Goal: Information Seeking & Learning: Check status

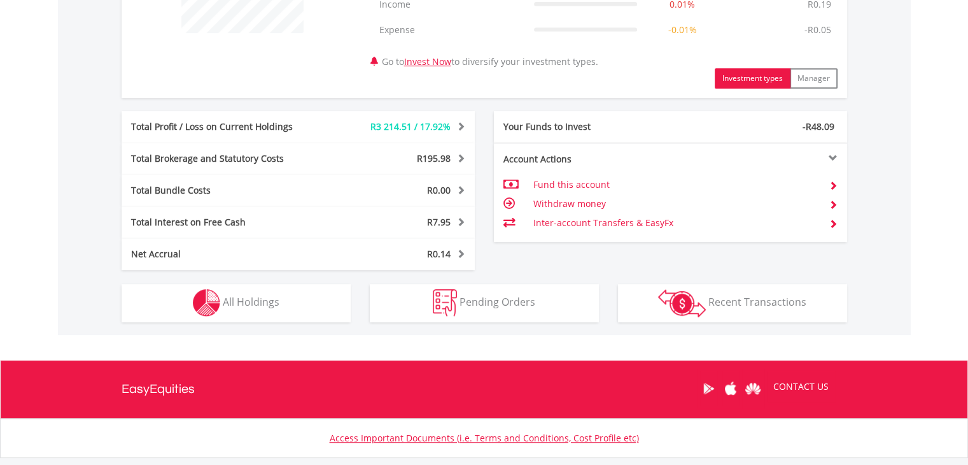
scroll to position [637, 0]
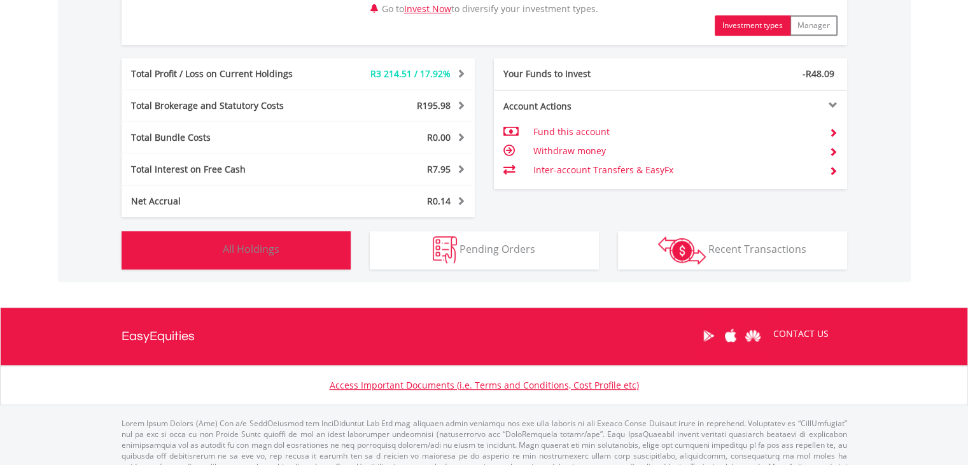
click at [292, 251] on button "Holdings All Holdings" at bounding box center [236, 250] width 229 height 38
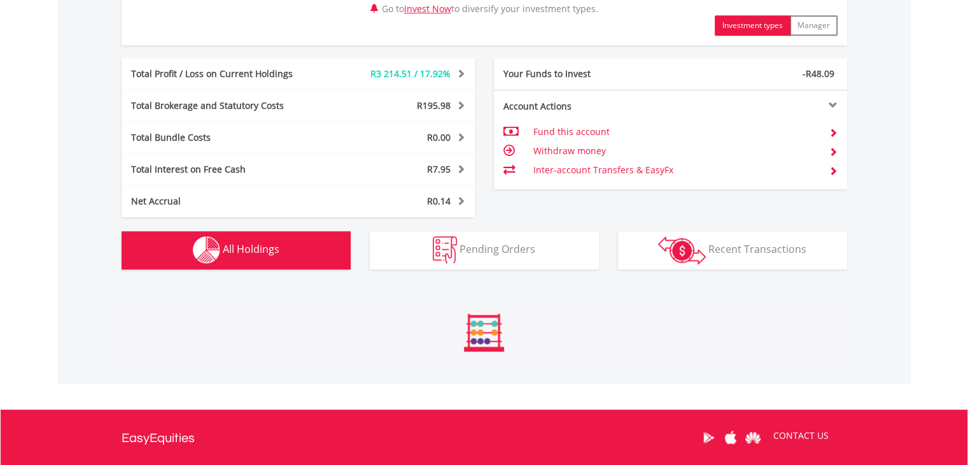
scroll to position [943, 0]
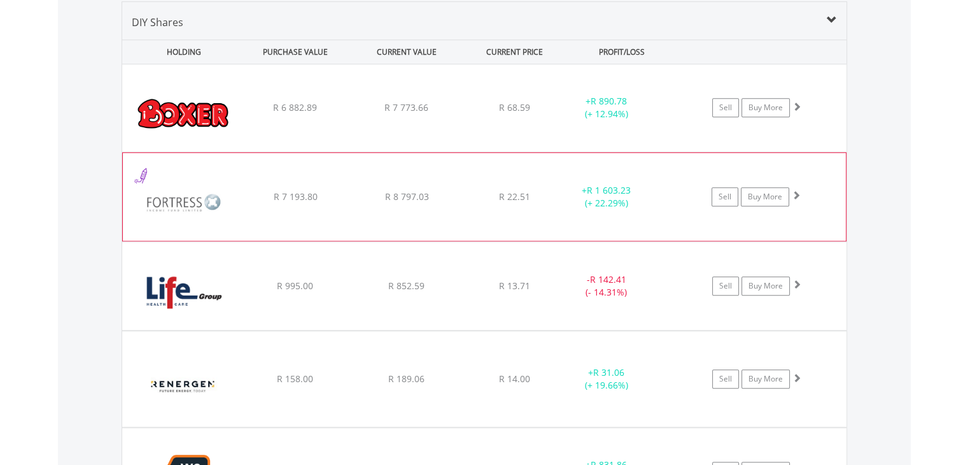
click at [163, 193] on img at bounding box center [183, 203] width 109 height 69
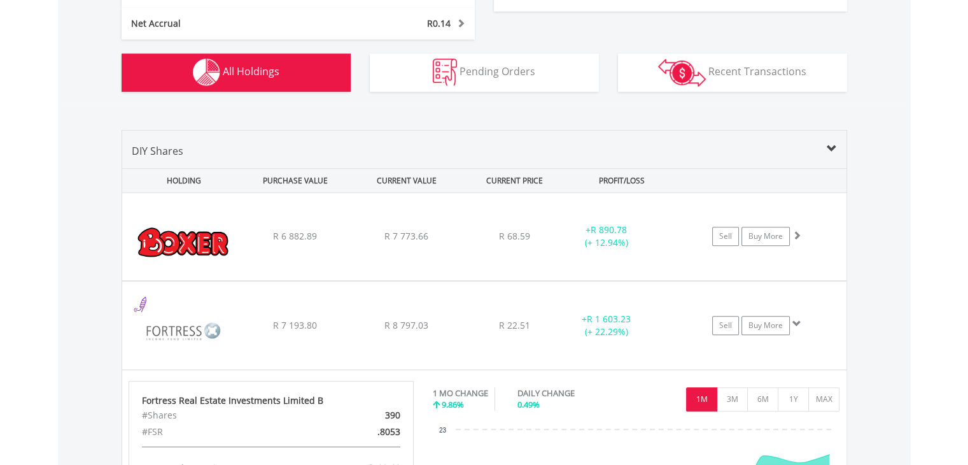
scroll to position [688, 0]
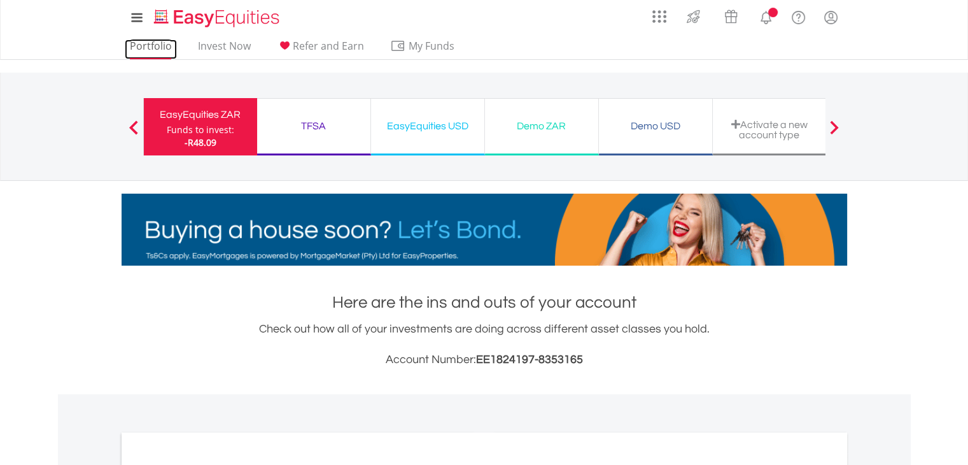
click at [159, 44] on link "Portfolio" at bounding box center [151, 49] width 52 height 20
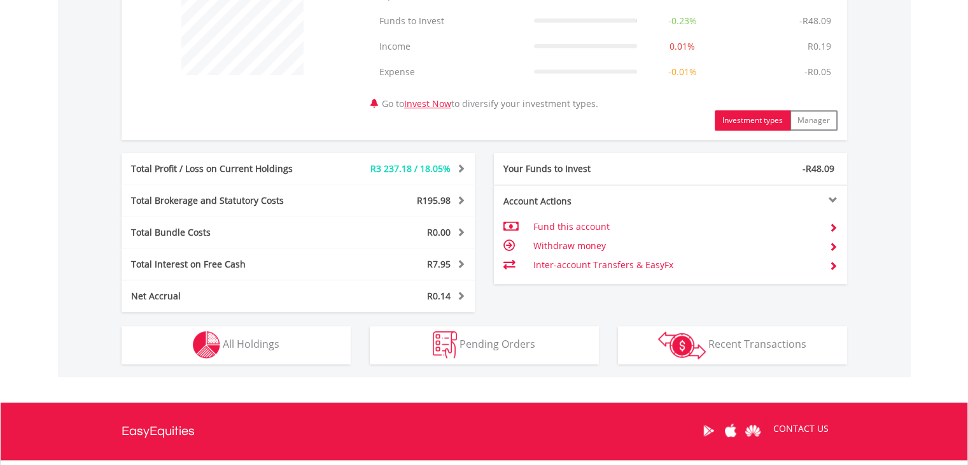
scroll to position [573, 0]
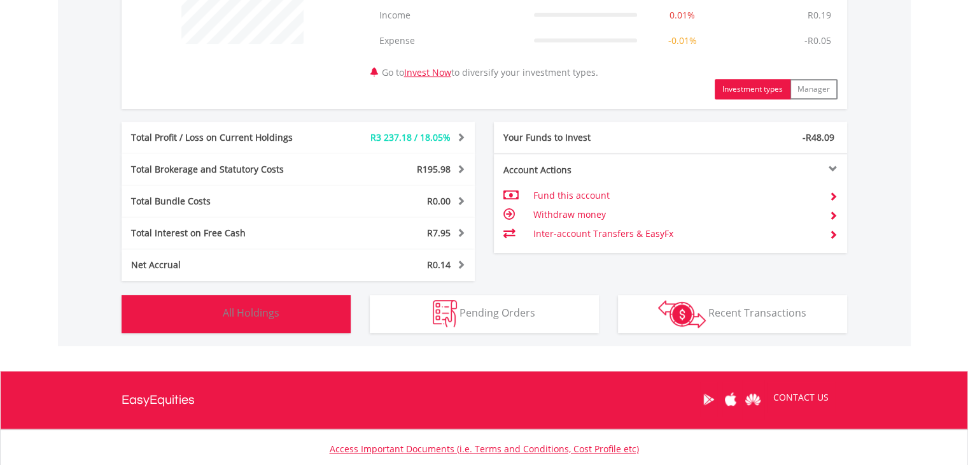
click at [234, 306] on span "All Holdings" at bounding box center [251, 313] width 57 height 14
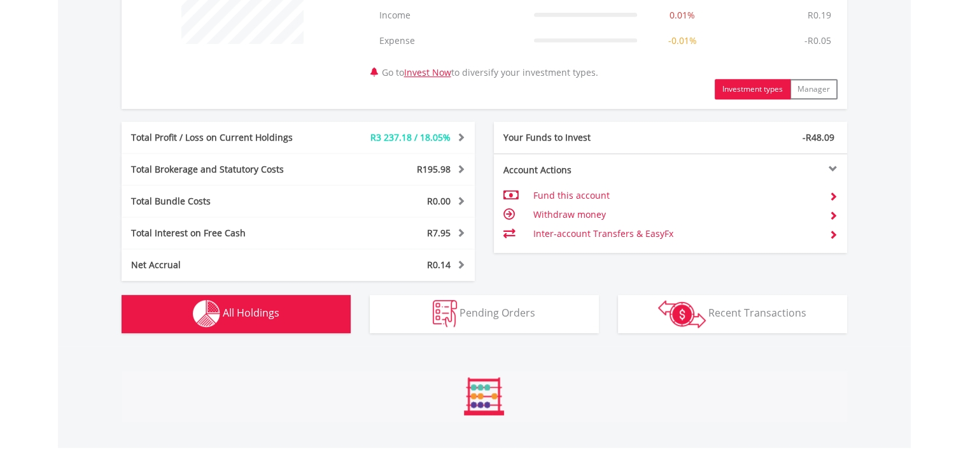
scroll to position [943, 0]
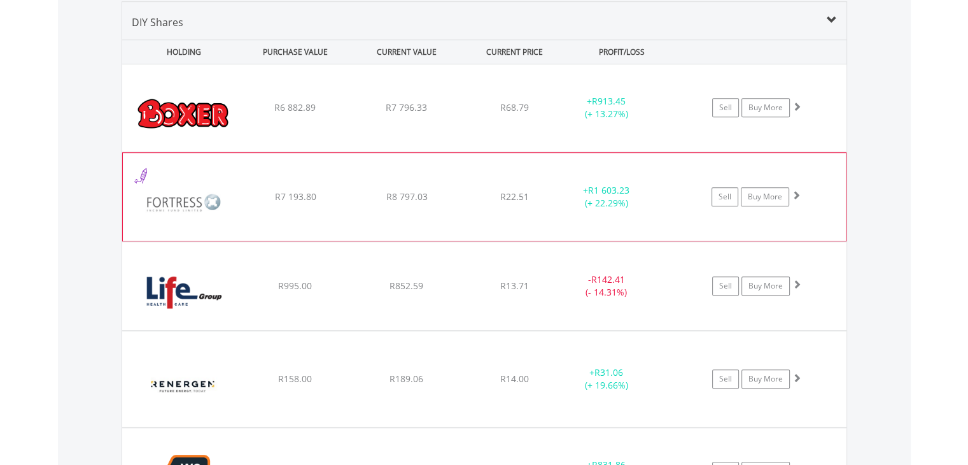
click at [150, 179] on img at bounding box center [183, 203] width 109 height 69
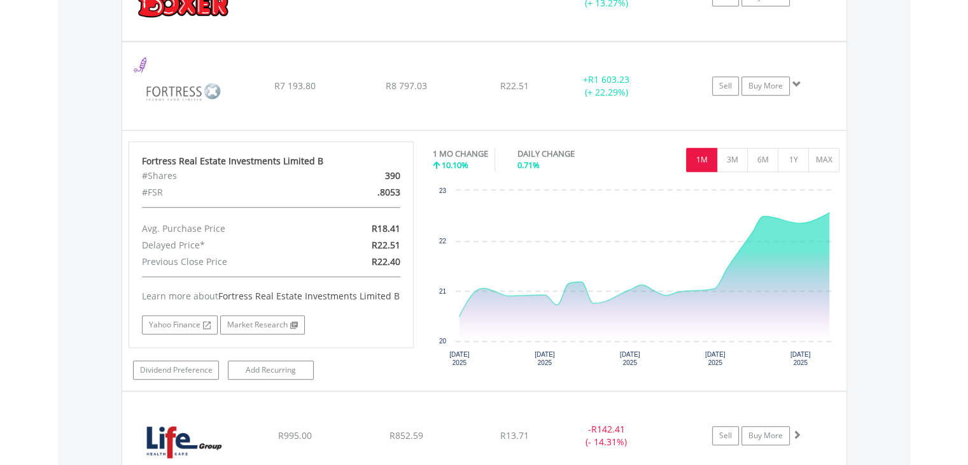
scroll to position [1040, 0]
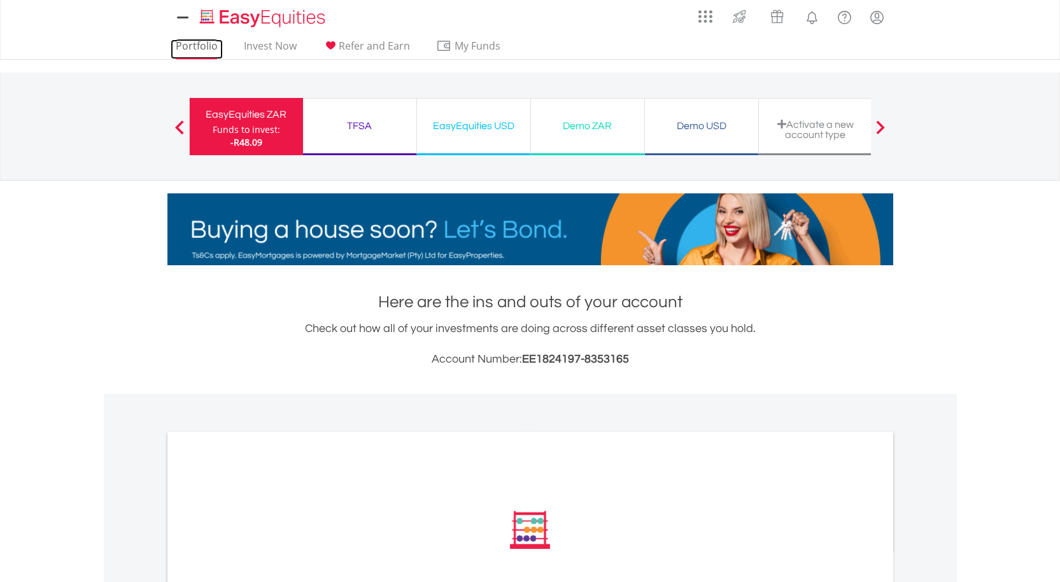
click at [190, 42] on link "Portfolio" at bounding box center [197, 49] width 52 height 20
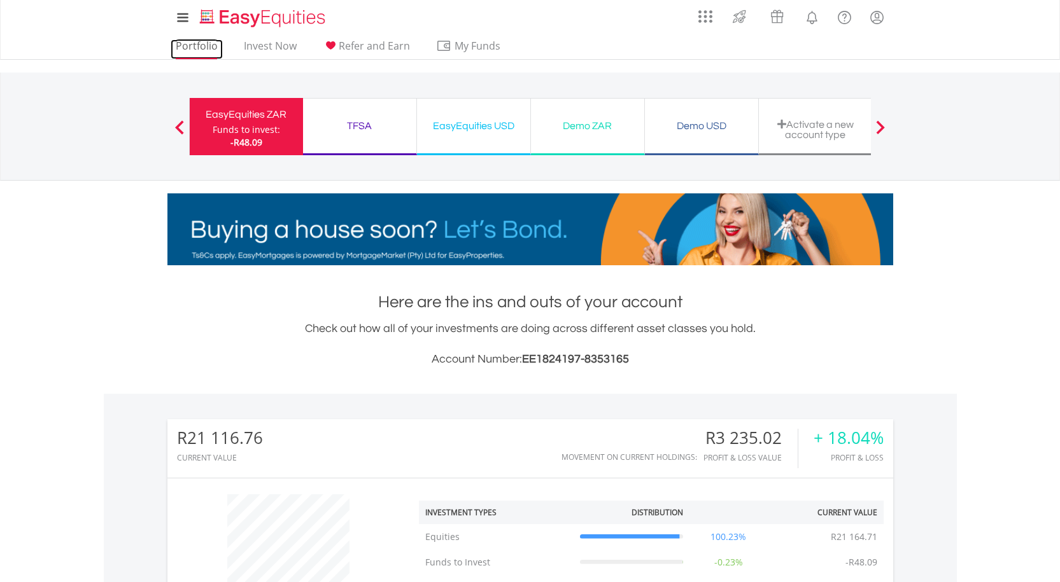
scroll to position [122, 242]
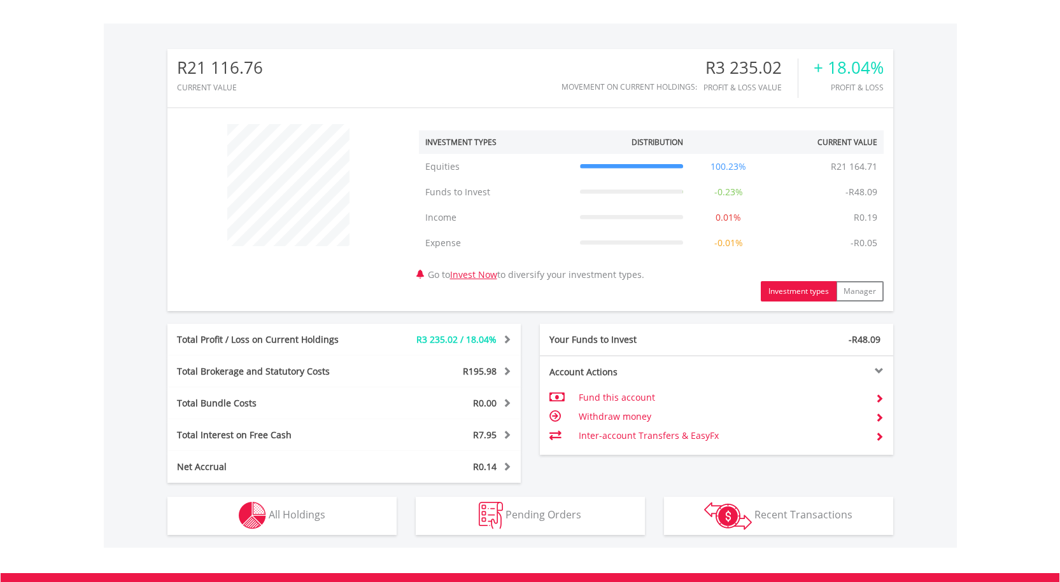
scroll to position [382, 0]
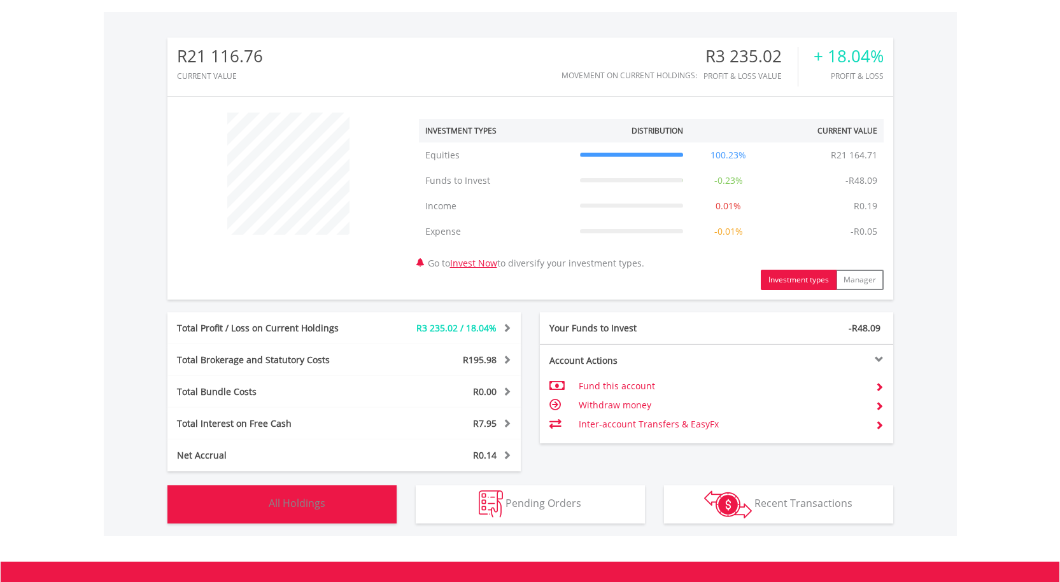
click at [266, 496] on button "Holdings All Holdings" at bounding box center [281, 505] width 229 height 38
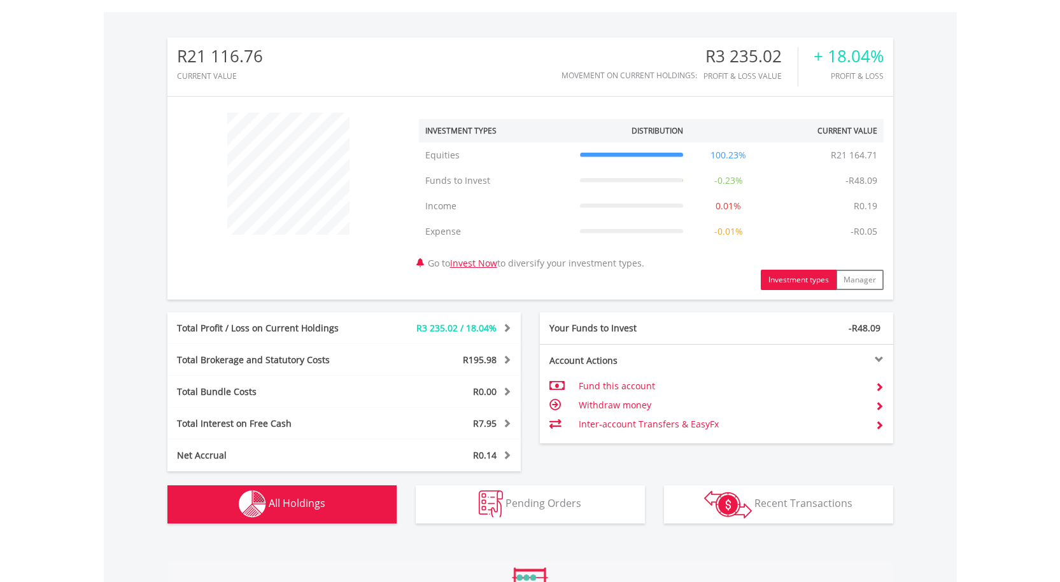
scroll to position [944, 0]
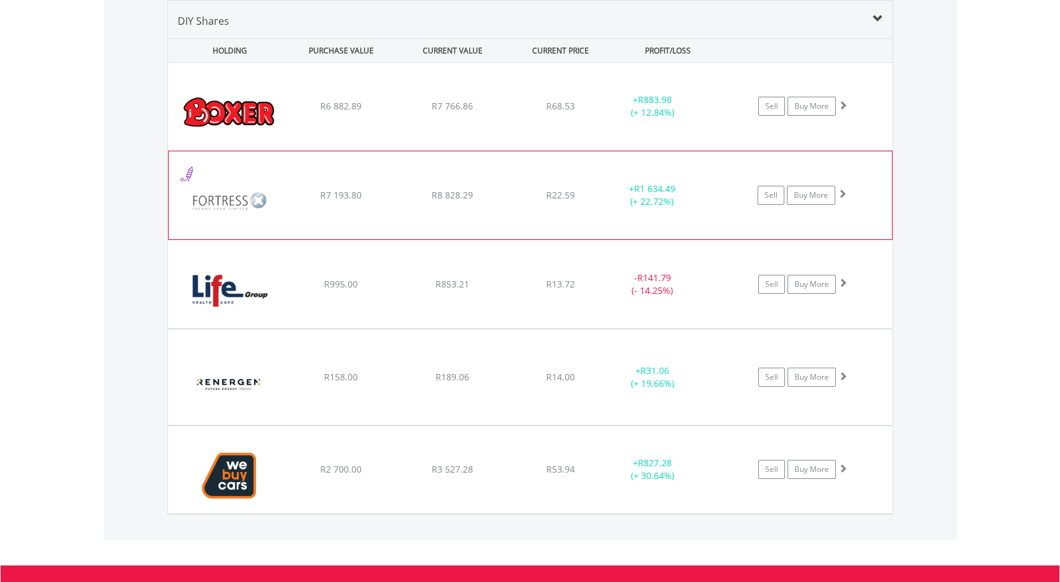
click at [230, 182] on img at bounding box center [229, 201] width 109 height 69
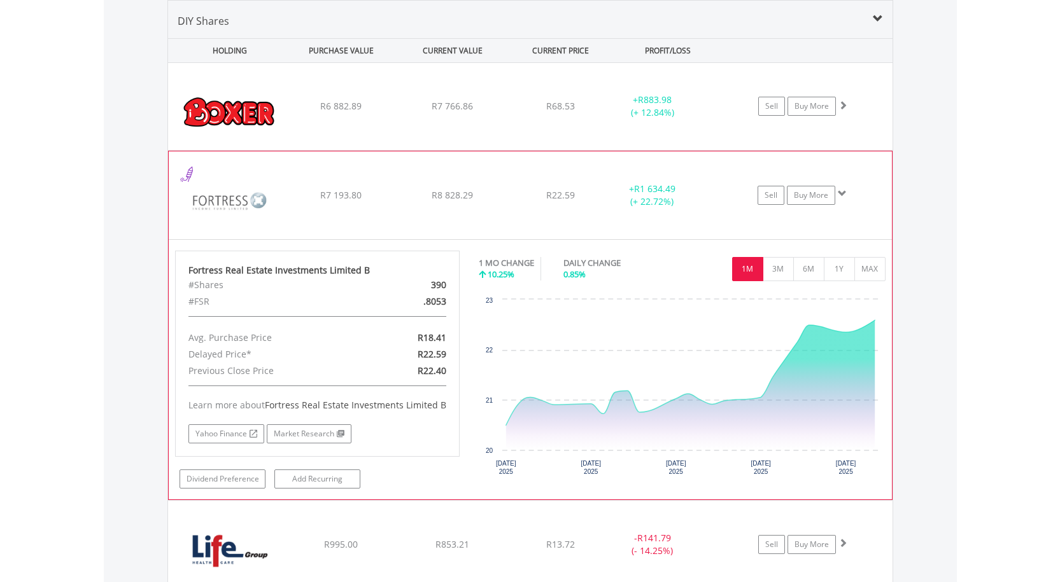
click at [845, 194] on span at bounding box center [842, 193] width 9 height 9
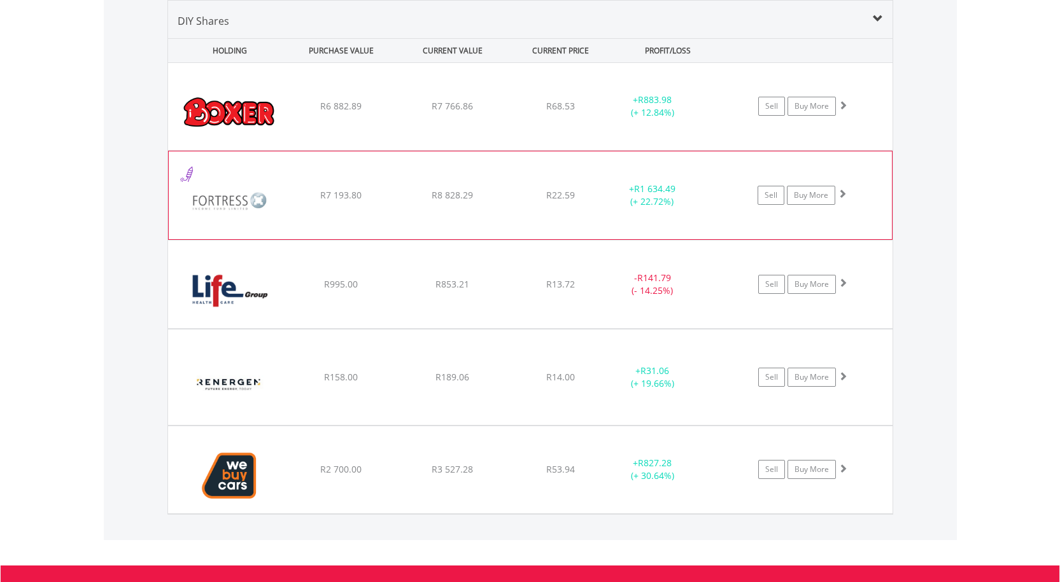
click at [845, 194] on span at bounding box center [842, 193] width 9 height 9
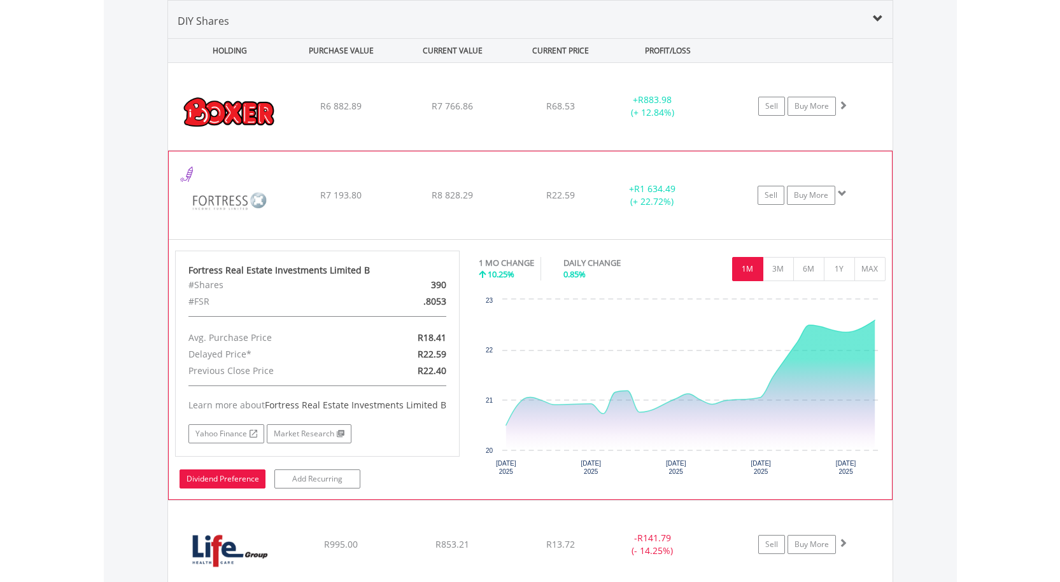
click at [253, 486] on link "Dividend Preference" at bounding box center [223, 479] width 86 height 19
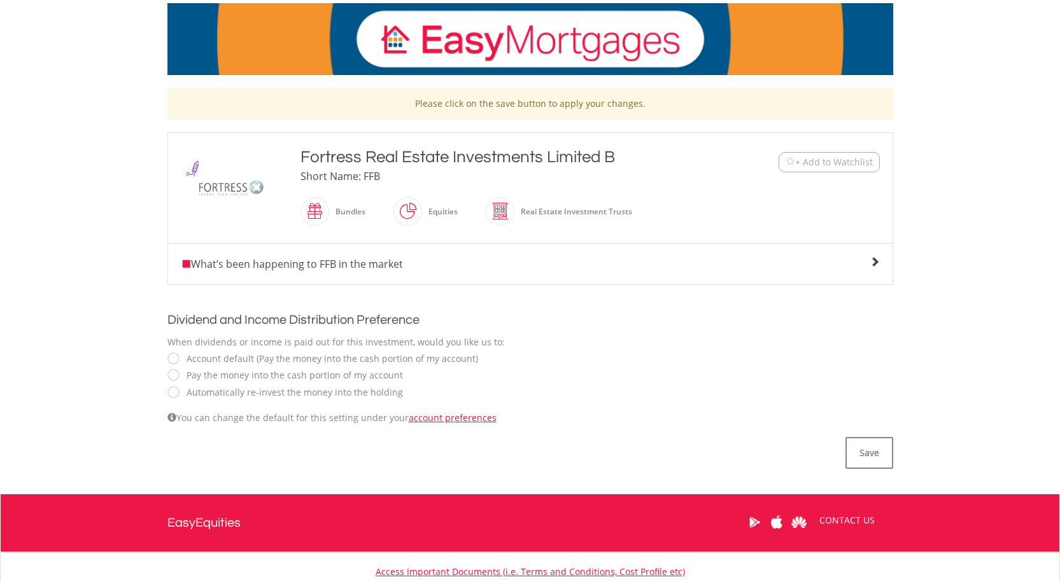
scroll to position [191, 0]
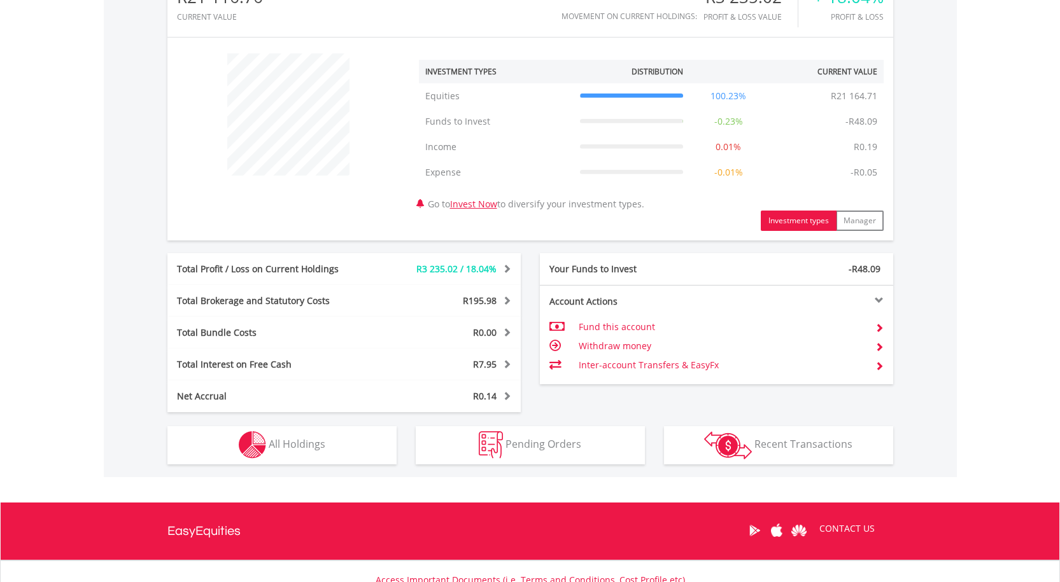
scroll to position [449, 0]
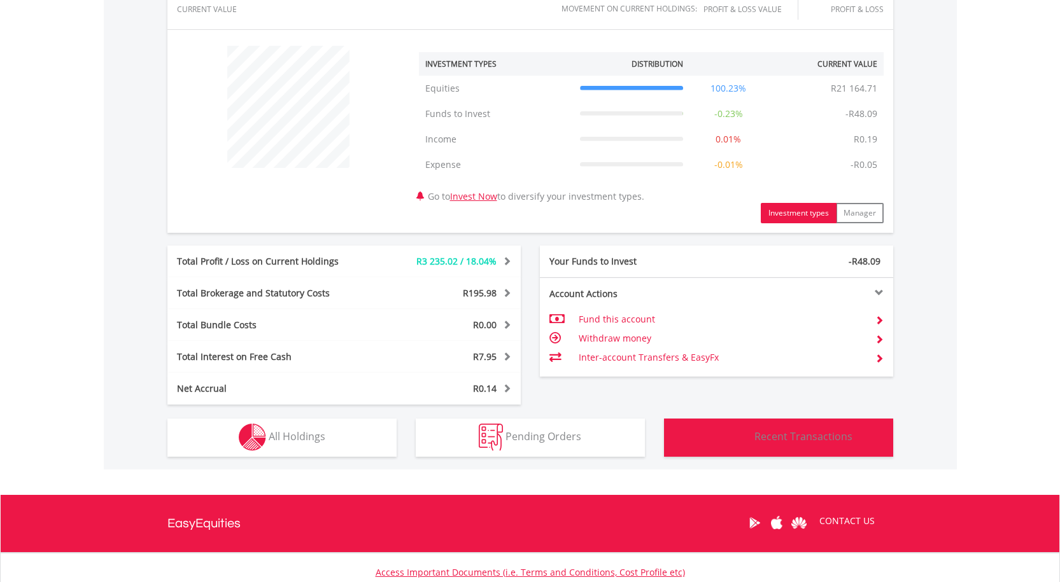
click at [805, 442] on span "Recent Transactions" at bounding box center [803, 437] width 98 height 14
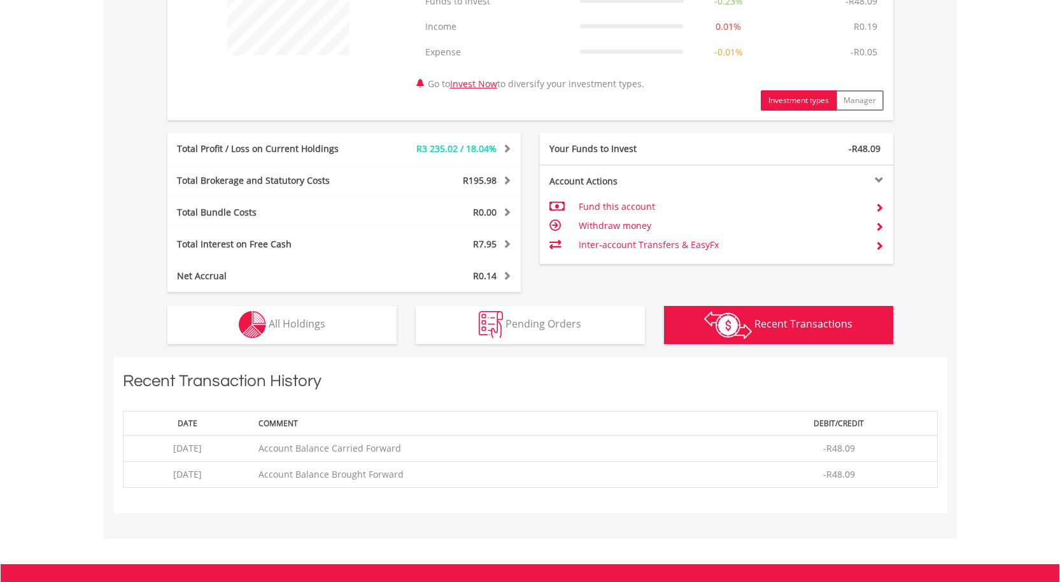
scroll to position [537, 0]
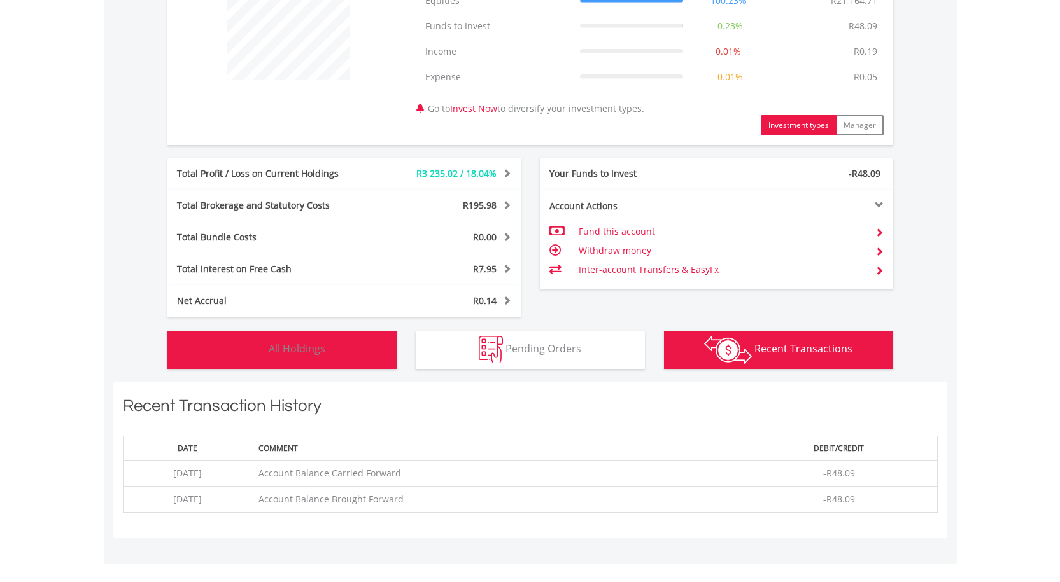
click at [285, 355] on span "All Holdings" at bounding box center [297, 349] width 57 height 14
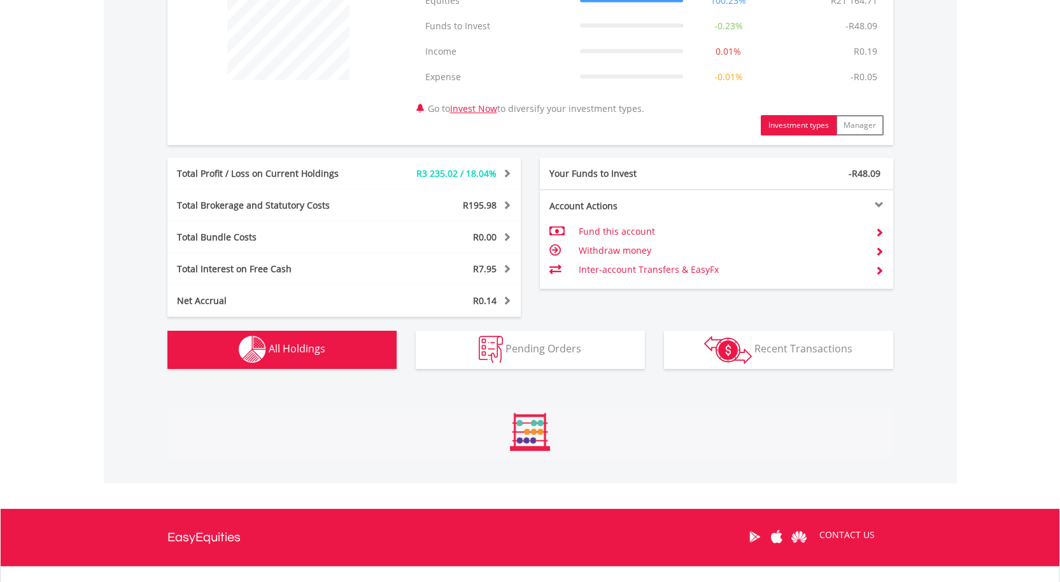
scroll to position [944, 0]
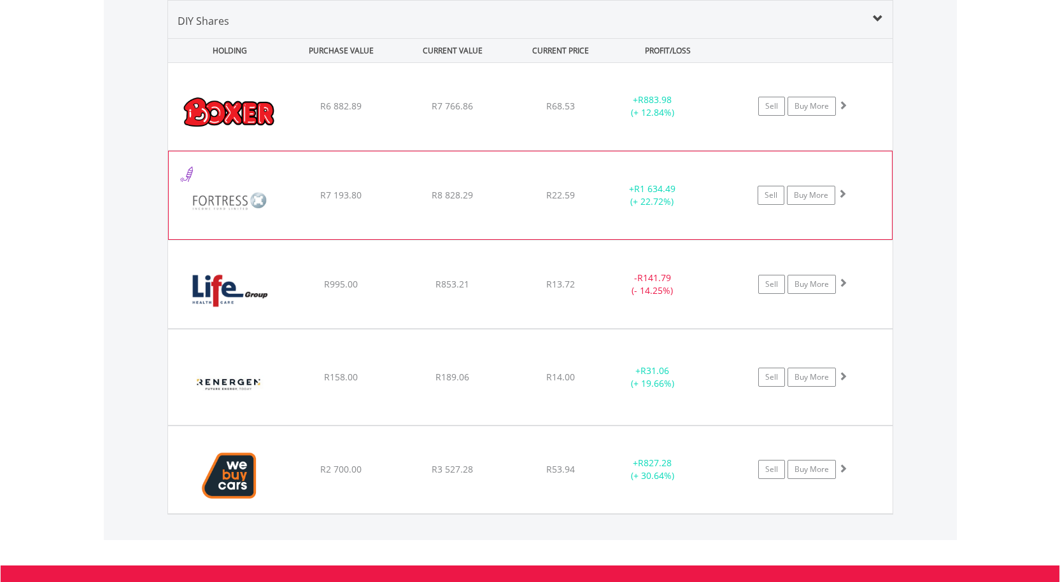
click at [257, 203] on img at bounding box center [229, 201] width 109 height 69
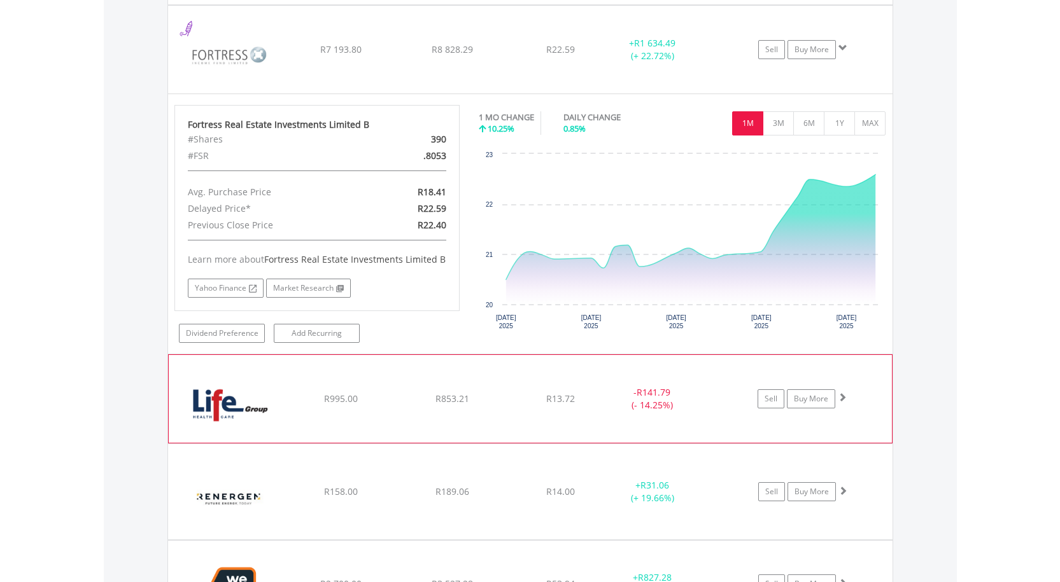
scroll to position [1071, 0]
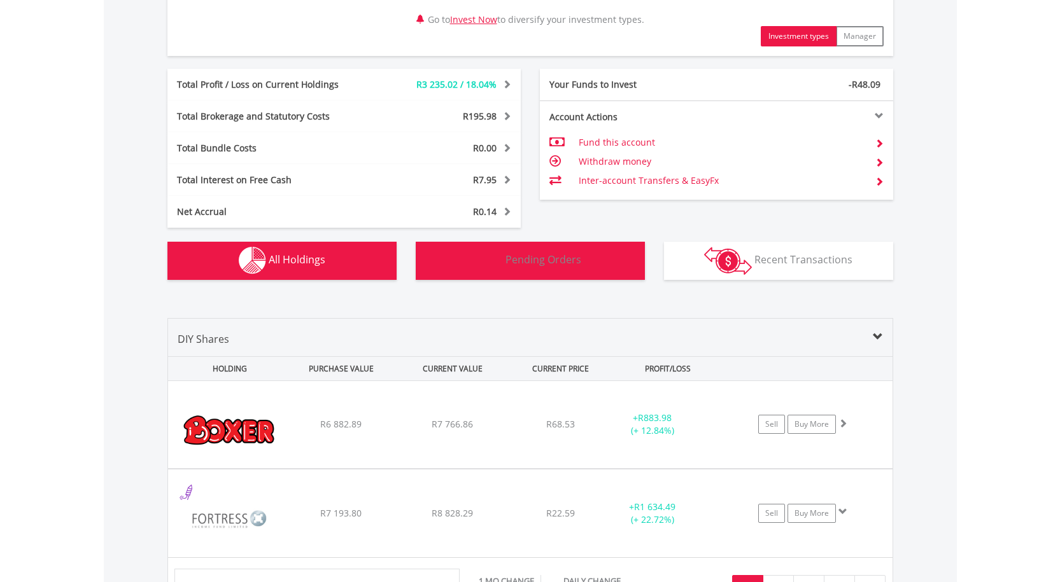
click at [504, 257] on button "Pending Orders Pending Orders" at bounding box center [530, 261] width 229 height 38
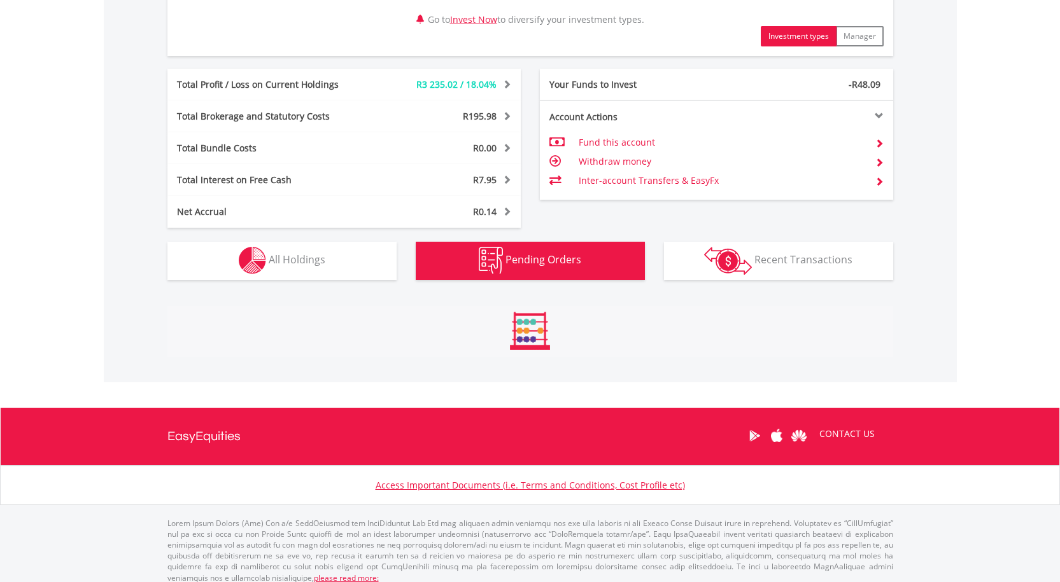
scroll to position [616, 0]
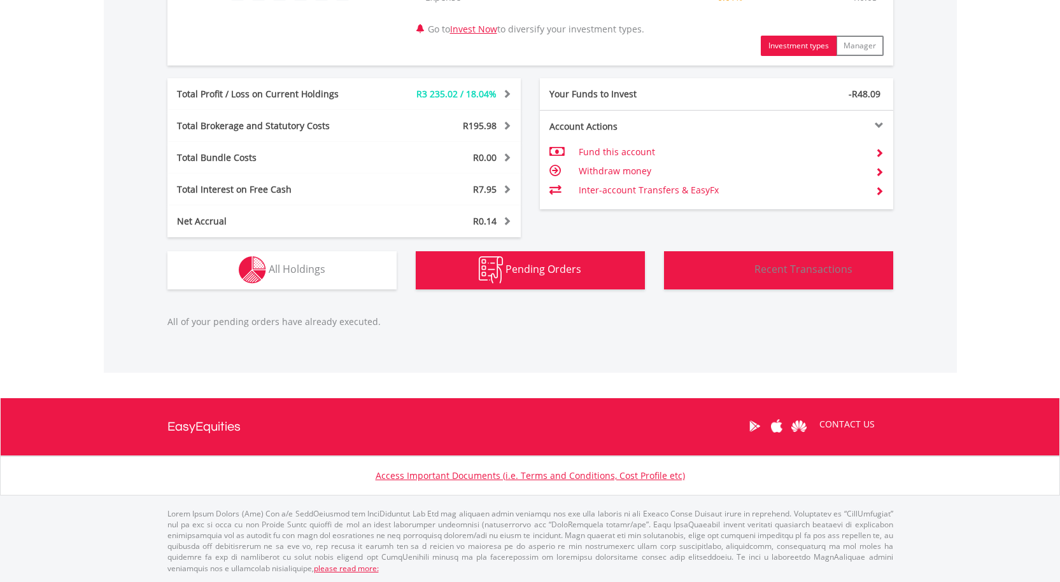
click at [799, 269] on span "Recent Transactions" at bounding box center [803, 269] width 98 height 14
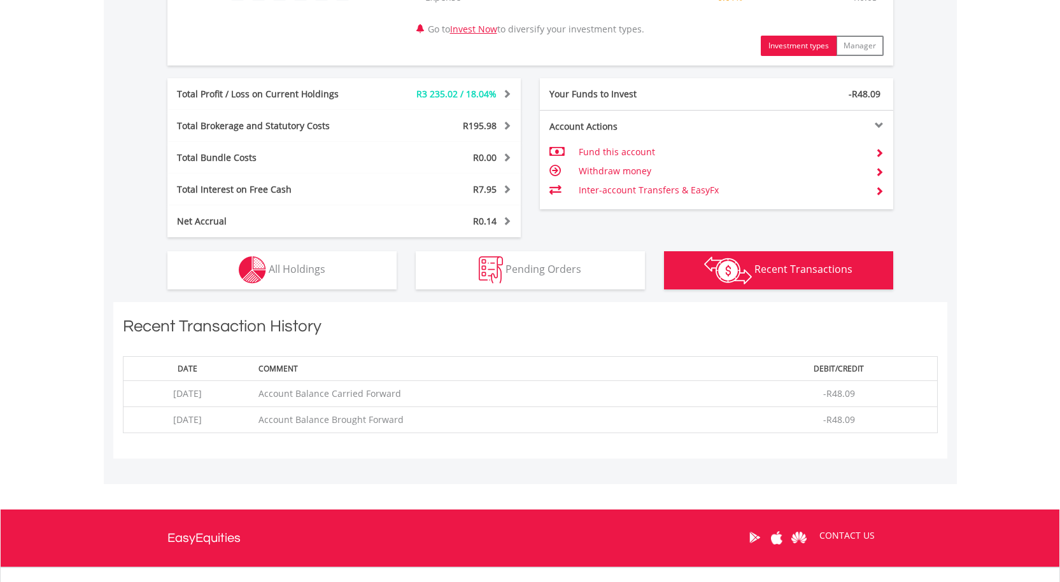
click at [312, 375] on th "Comment" at bounding box center [496, 368] width 489 height 24
click at [305, 413] on td "Account Balance Brought Forward" at bounding box center [496, 420] width 489 height 26
click at [306, 425] on td "Account Balance Brought Forward" at bounding box center [496, 420] width 489 height 26
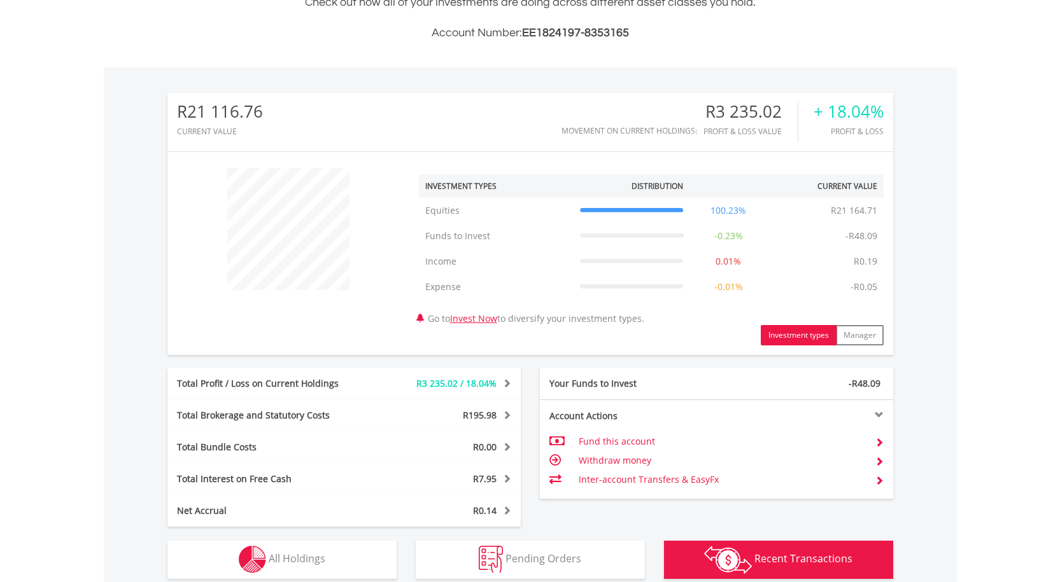
scroll to position [298, 0]
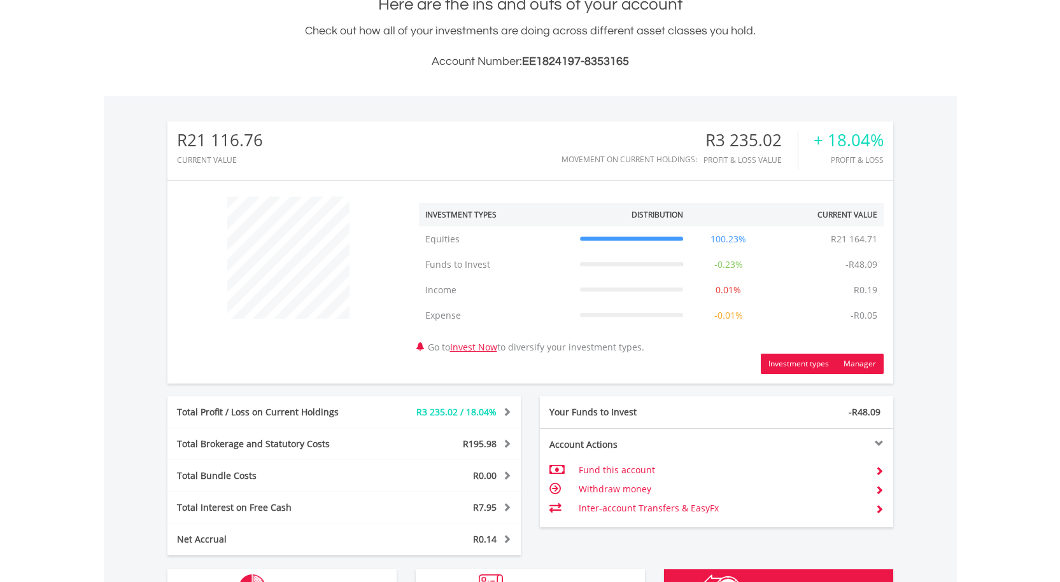
click at [861, 365] on button "Manager" at bounding box center [860, 364] width 48 height 20
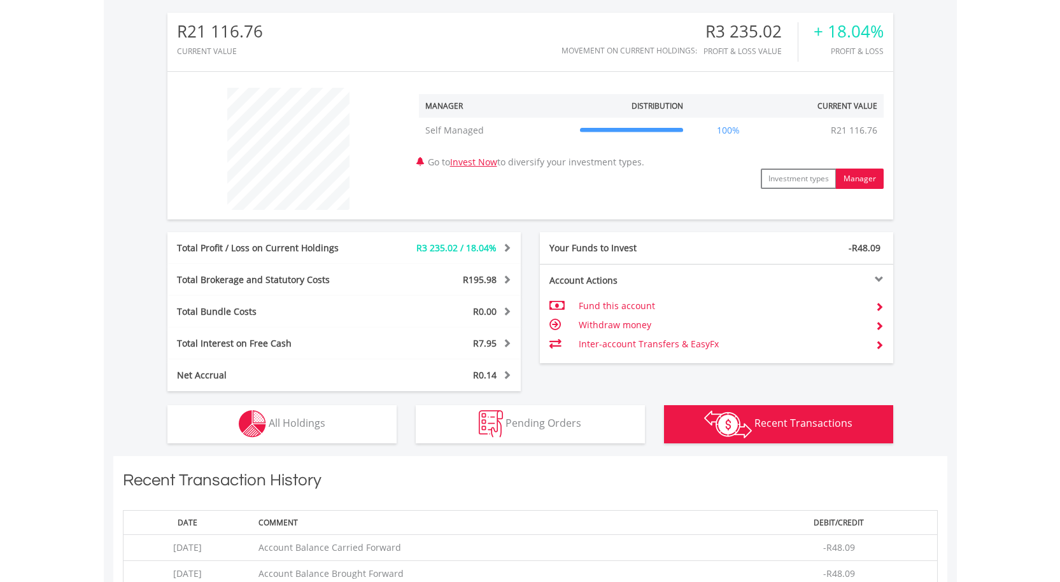
scroll to position [425, 0]
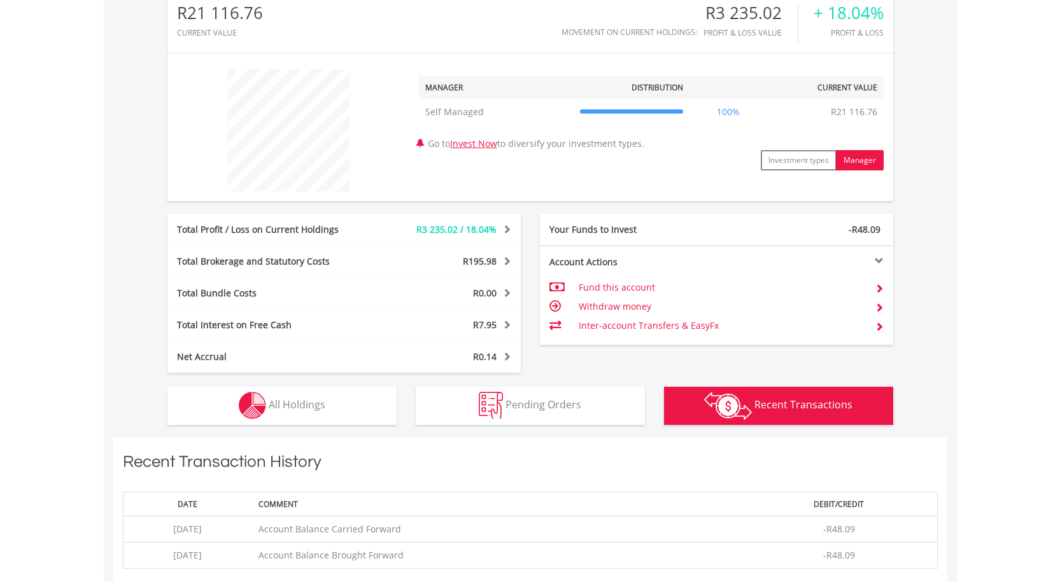
click at [879, 260] on div at bounding box center [804, 261] width 177 height 9
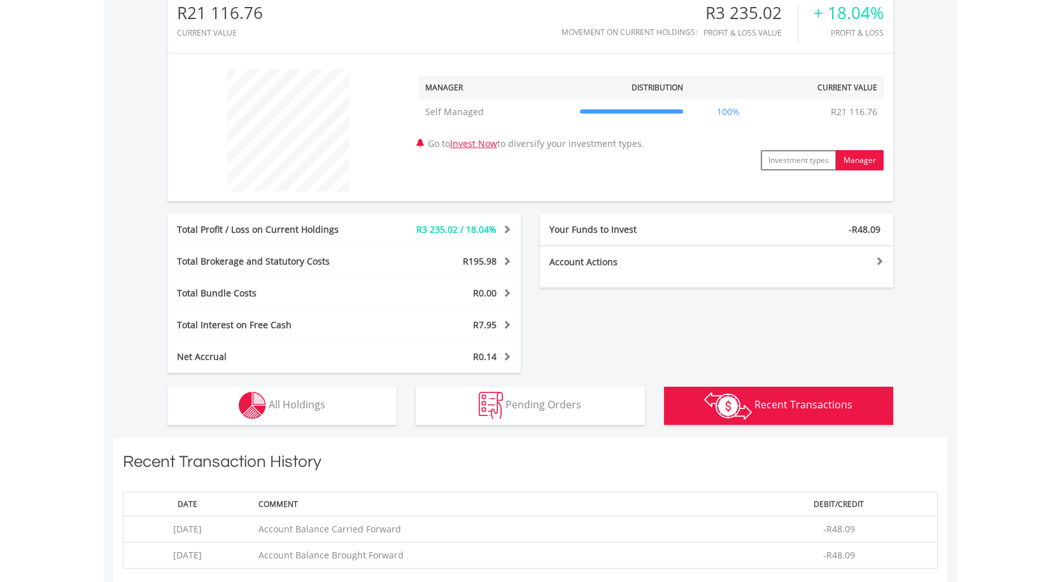
click at [879, 260] on div at bounding box center [804, 261] width 177 height 9
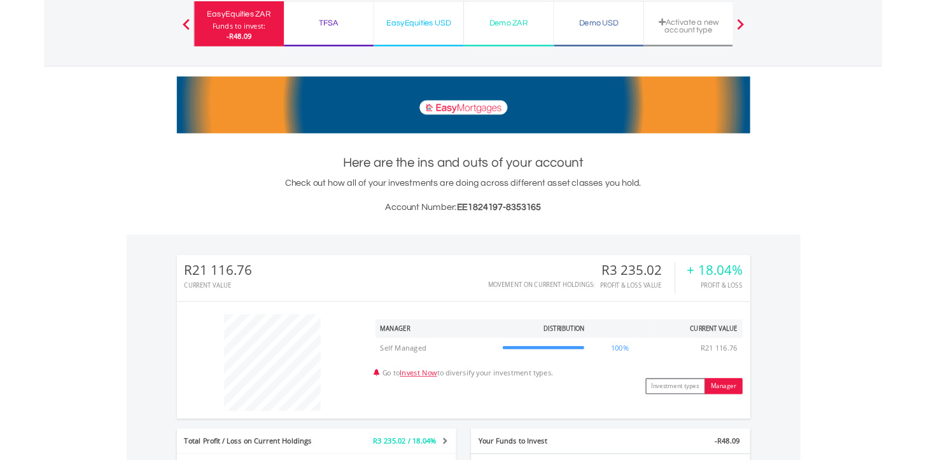
scroll to position [0, 0]
